Goal: Task Accomplishment & Management: Manage account settings

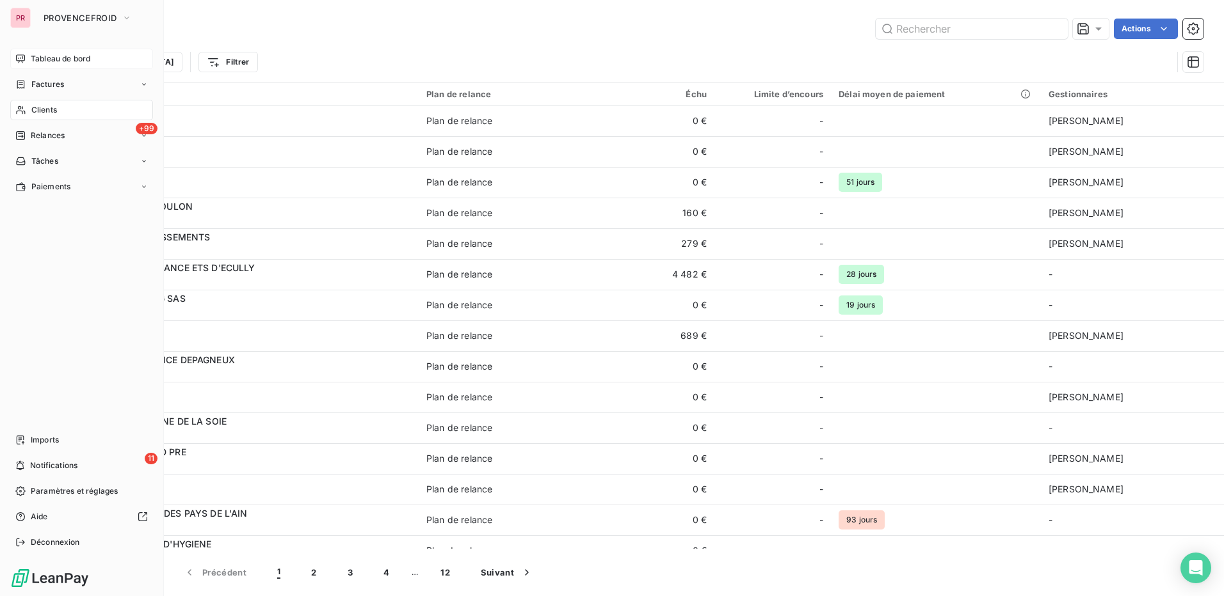
click at [101, 64] on div "Tableau de bord" at bounding box center [81, 59] width 143 height 20
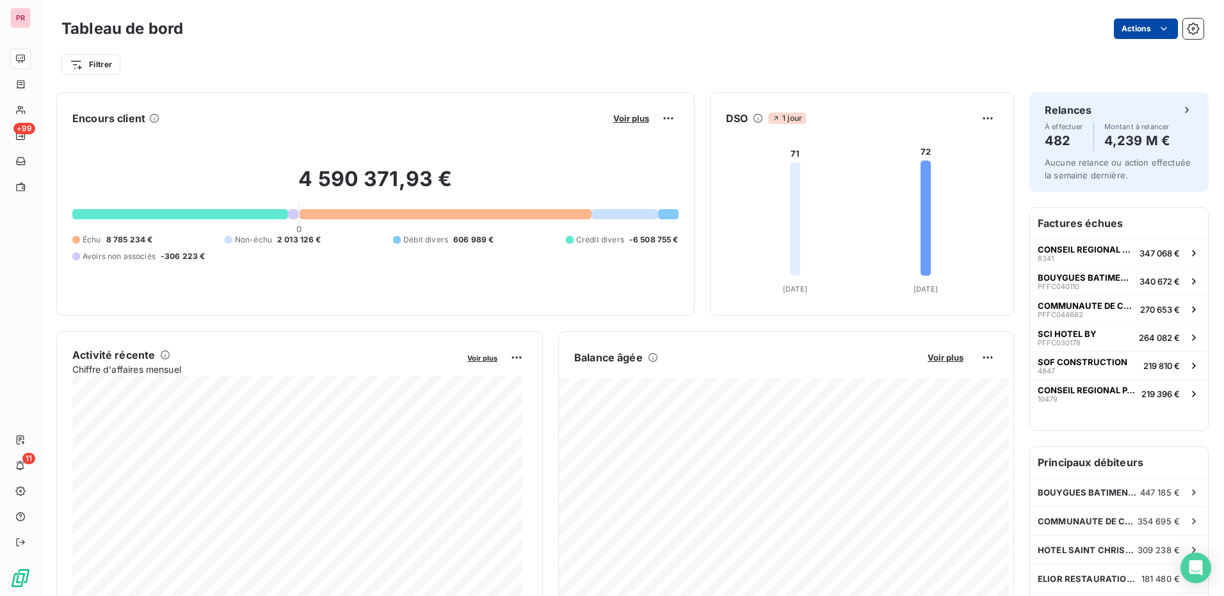
click at [1127, 26] on html "PR +99 11 Tableau de bord Actions Filtrer Encours client Voir plus 4 590 371,93…" at bounding box center [612, 298] width 1224 height 596
click at [936, 38] on html "PR +99 11 Tableau de bord Actions Filtrer Encours client Voir plus 4 590 371,93…" at bounding box center [612, 298] width 1224 height 596
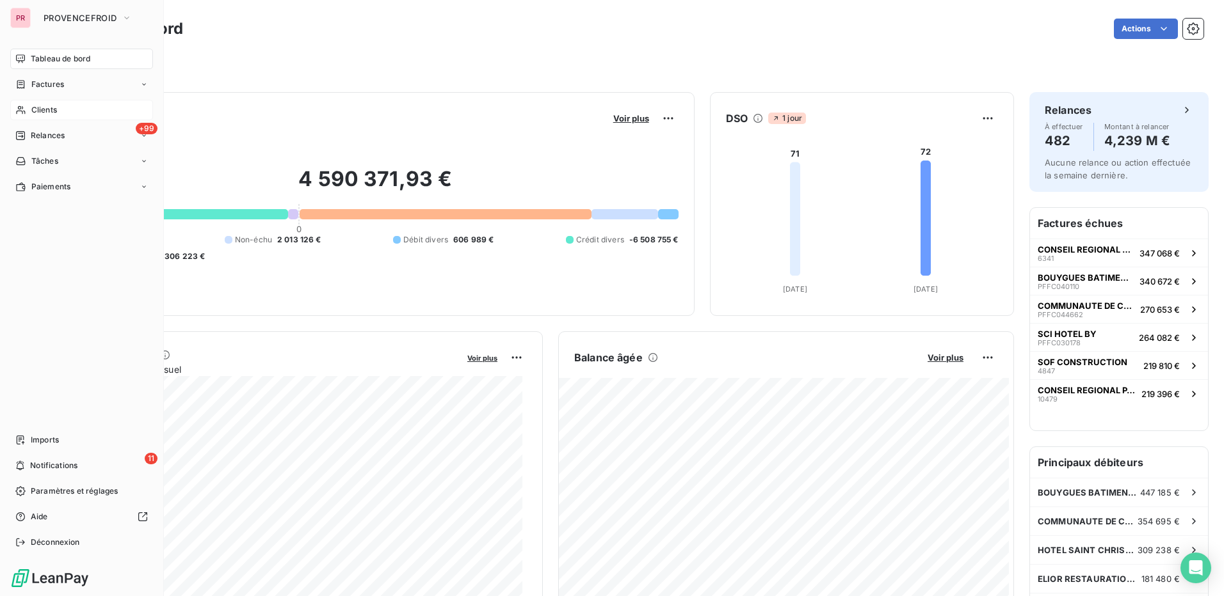
click at [48, 111] on span "Clients" at bounding box center [44, 110] width 26 height 12
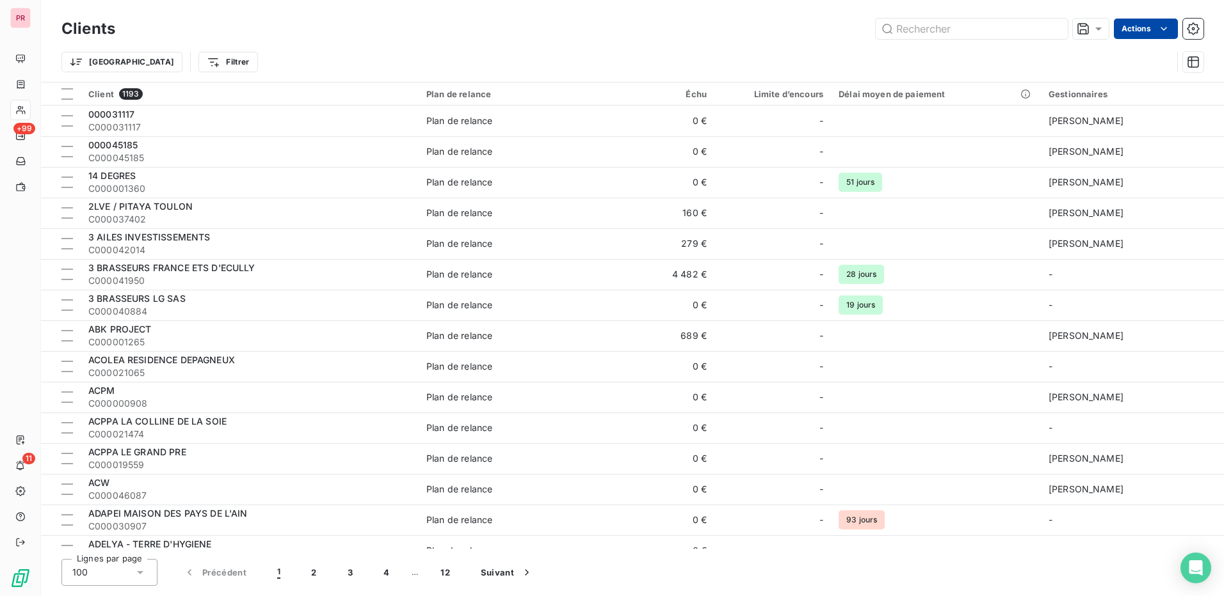
click at [1142, 33] on html "PR +99 11 Clients Actions Trier Filtrer Client 1193 Plan de relance Échu Limite…" at bounding box center [612, 298] width 1224 height 596
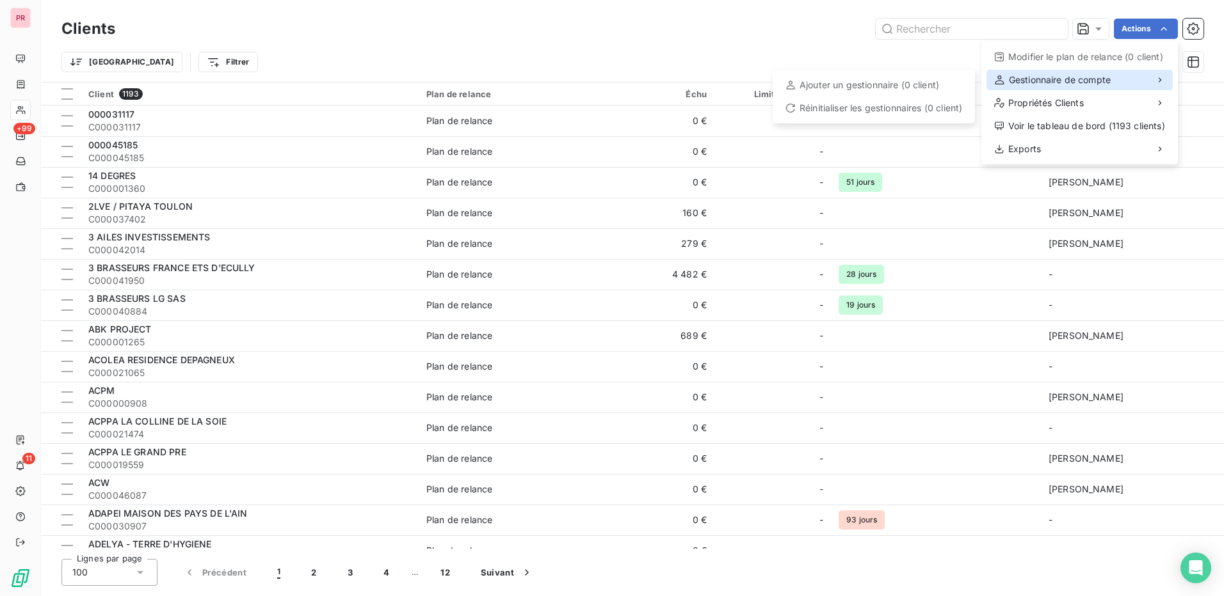
click at [1086, 88] on div "Gestionnaire de compte" at bounding box center [1079, 80] width 186 height 20
click at [1086, 81] on span "Gestionnaire de compte" at bounding box center [1060, 80] width 102 height 13
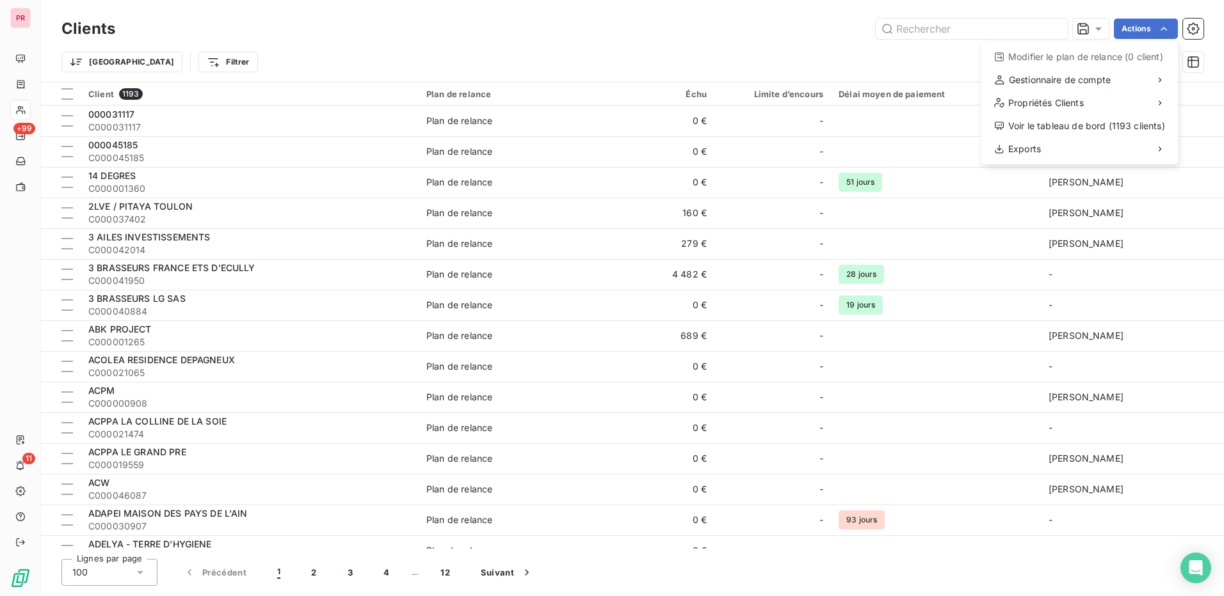
click at [813, 40] on html "PR +99 11 Clients Actions Modifier le plan de relance (0 client) Gestionnaire d…" at bounding box center [612, 298] width 1224 height 596
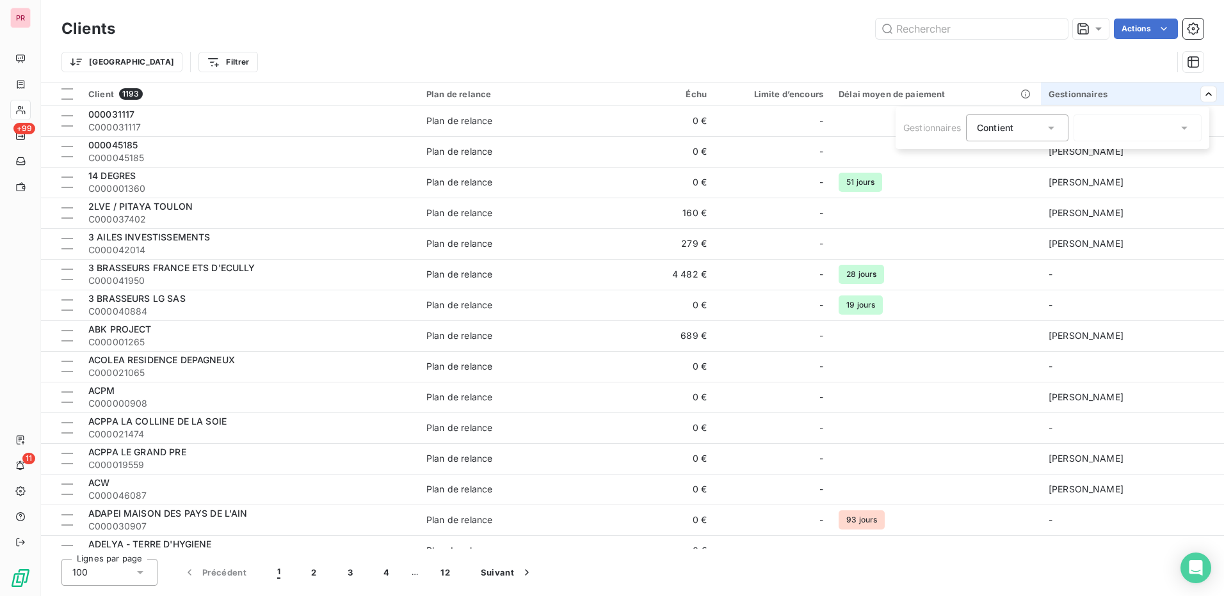
click at [1181, 124] on icon at bounding box center [1184, 128] width 13 height 13
click at [1089, 182] on div at bounding box center [1090, 184] width 12 height 12
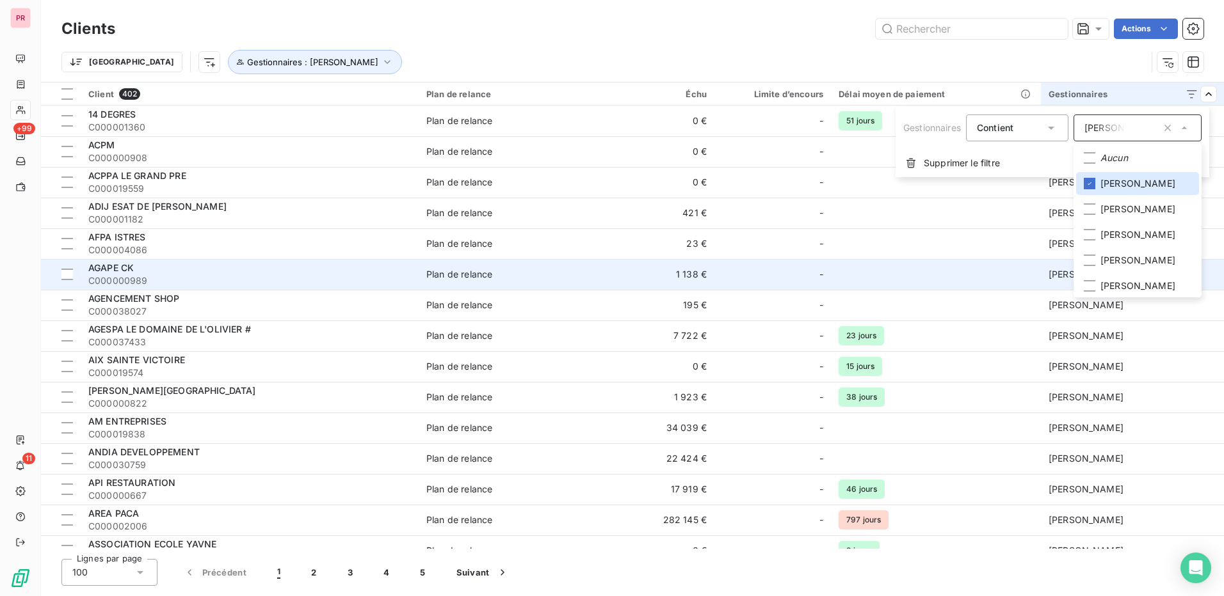
click at [974, 275] on html "PR +99 11 Clients Actions Trier Gestionnaires : [PERSON_NAME] Client 402 Plan d…" at bounding box center [612, 298] width 1224 height 596
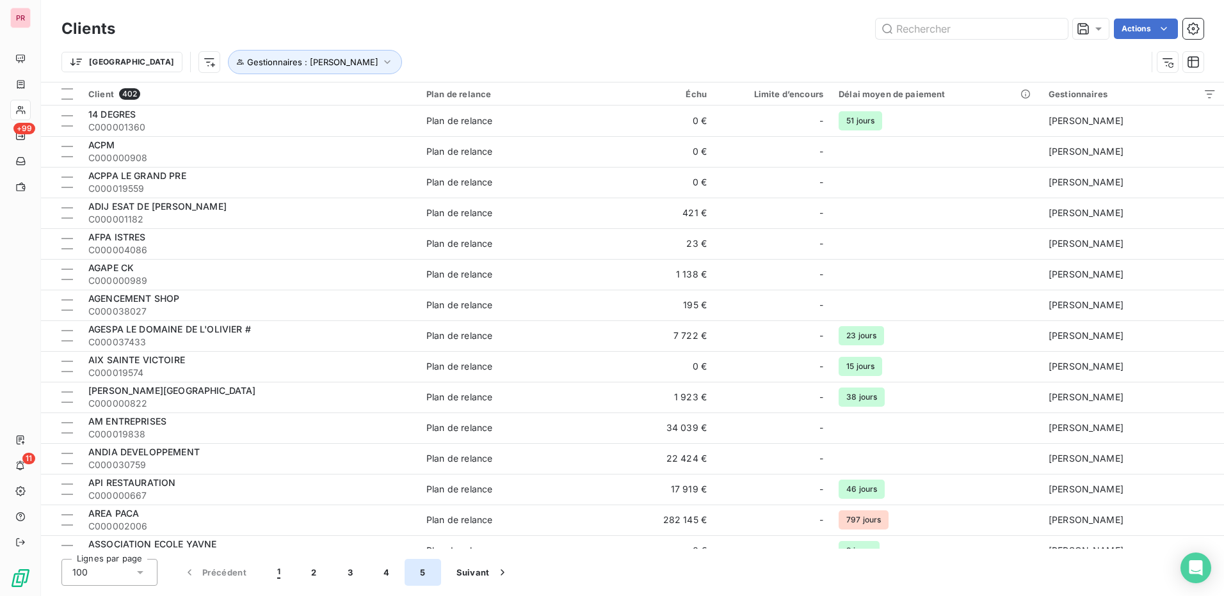
click at [428, 575] on button "5" at bounding box center [422, 572] width 36 height 27
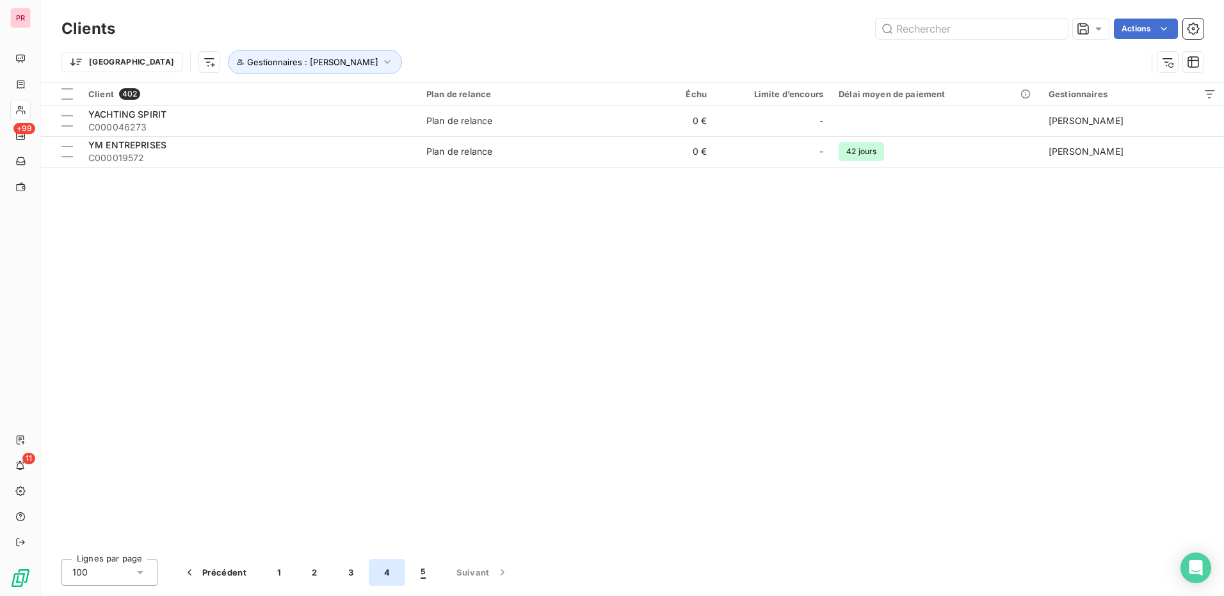
click at [388, 572] on button "4" at bounding box center [387, 572] width 36 height 27
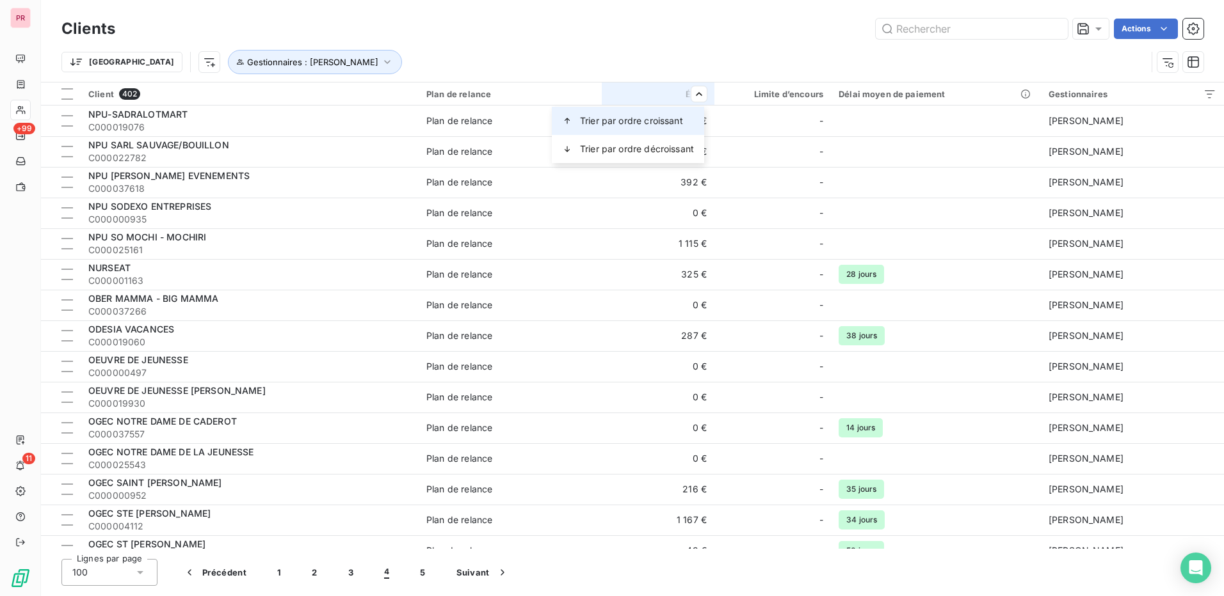
click at [668, 120] on span "Trier par ordre croissant" at bounding box center [631, 121] width 103 height 13
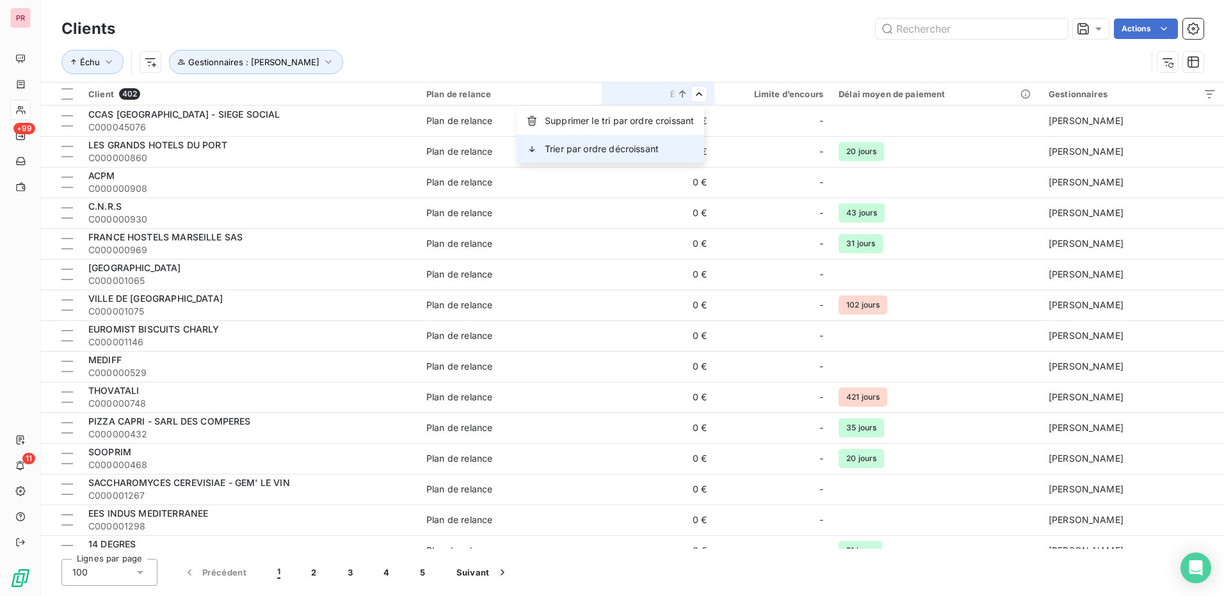
click at [669, 143] on div "Trier par ordre décroissant" at bounding box center [610, 149] width 188 height 28
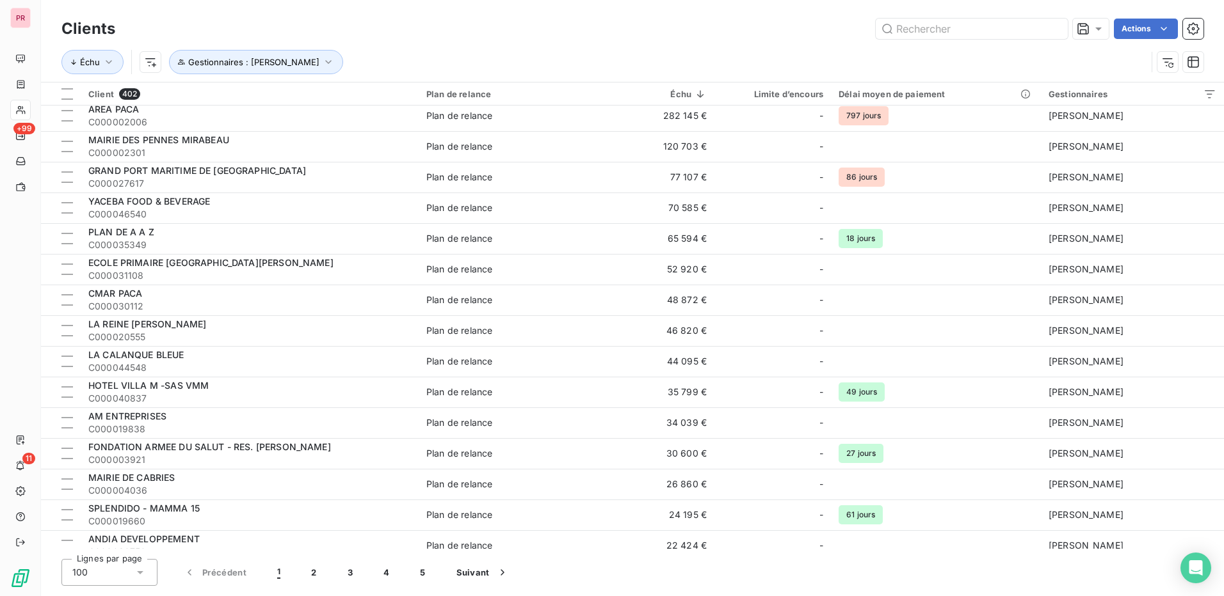
scroll to position [64, 0]
